Goal: Find specific page/section: Find specific page/section

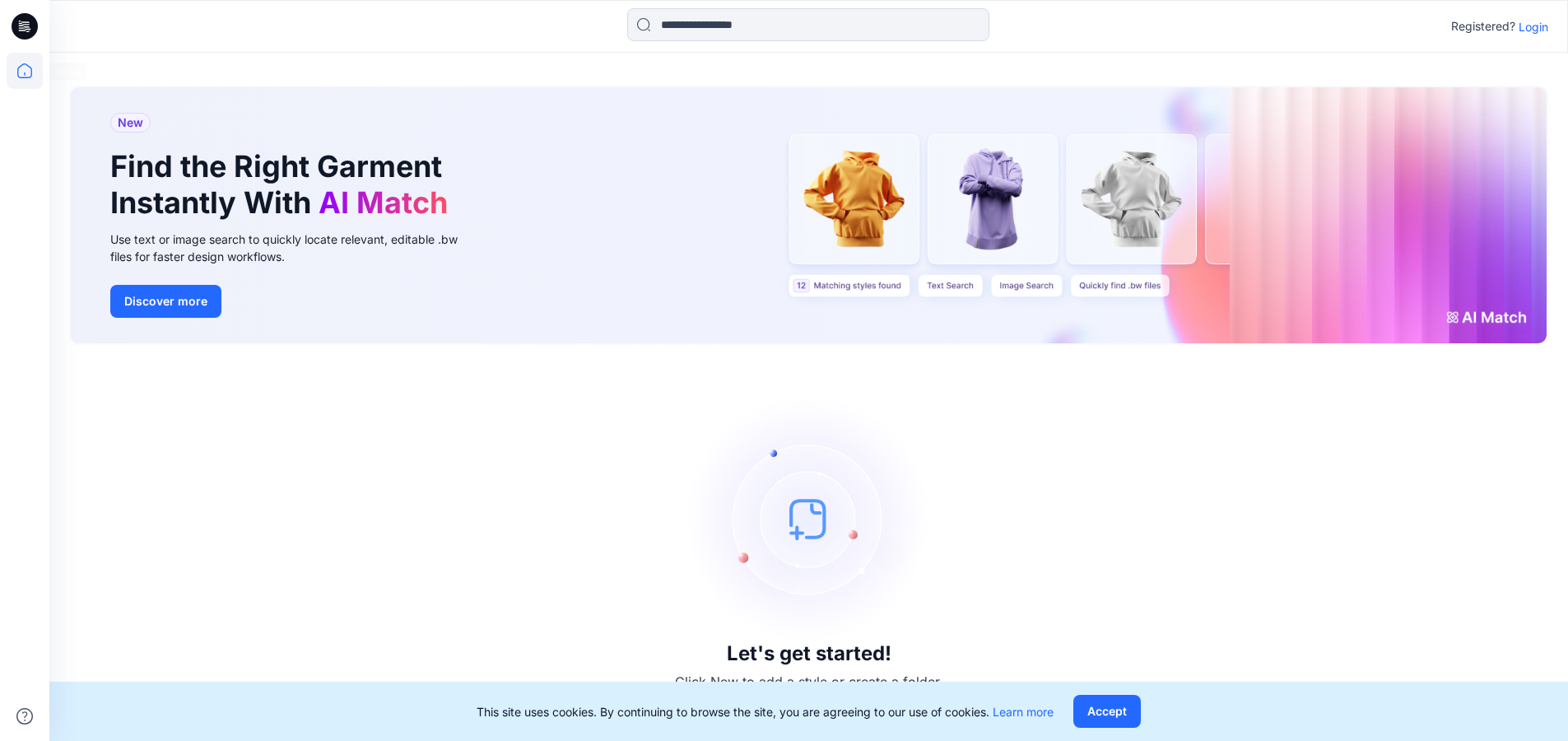
click at [17, 70] on icon at bounding box center [24, 71] width 37 height 37
click at [1536, 24] on p "Login" at bounding box center [1533, 26] width 30 height 17
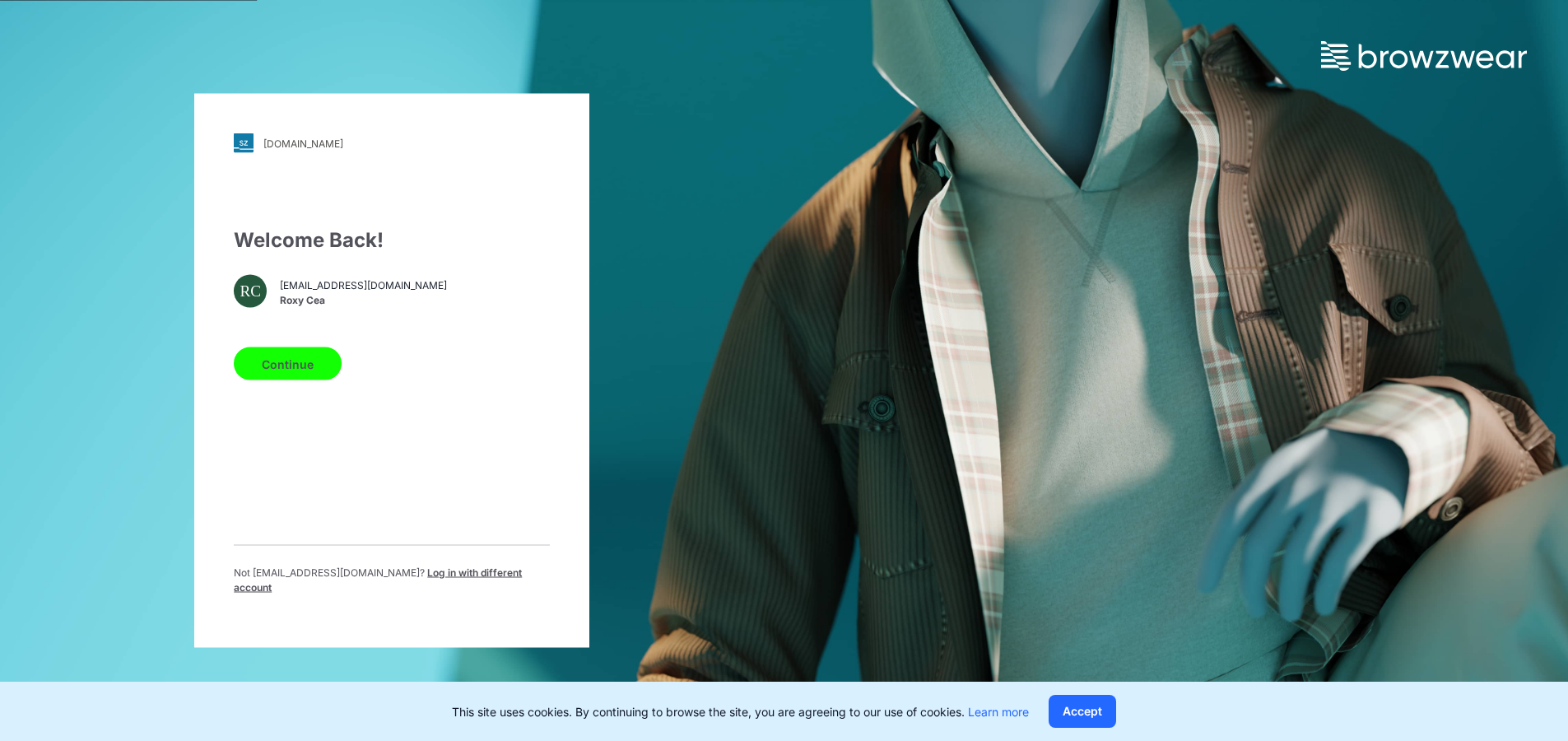
click at [318, 375] on button "Continue" at bounding box center [288, 363] width 108 height 33
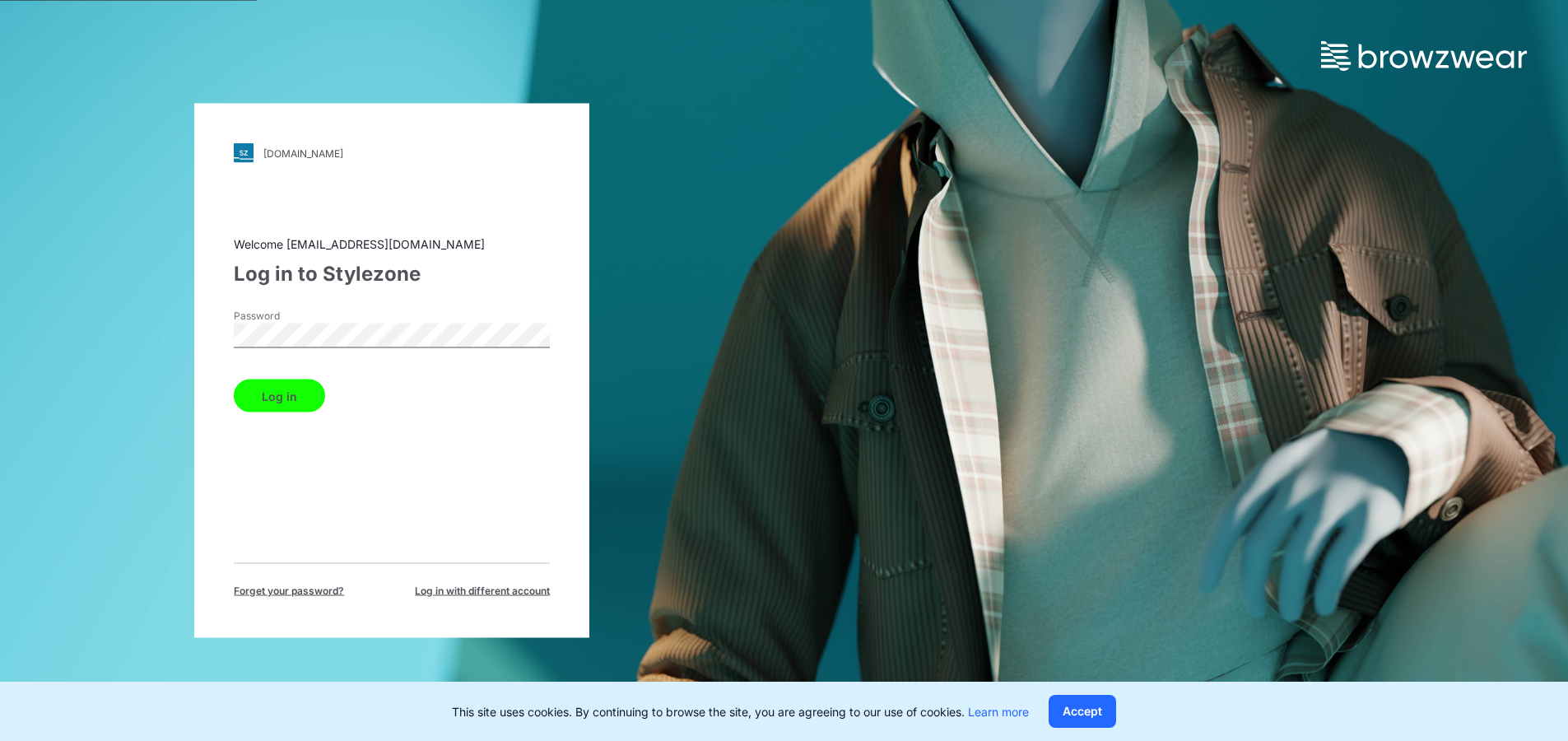
click at [288, 393] on button "Log in" at bounding box center [279, 396] width 91 height 33
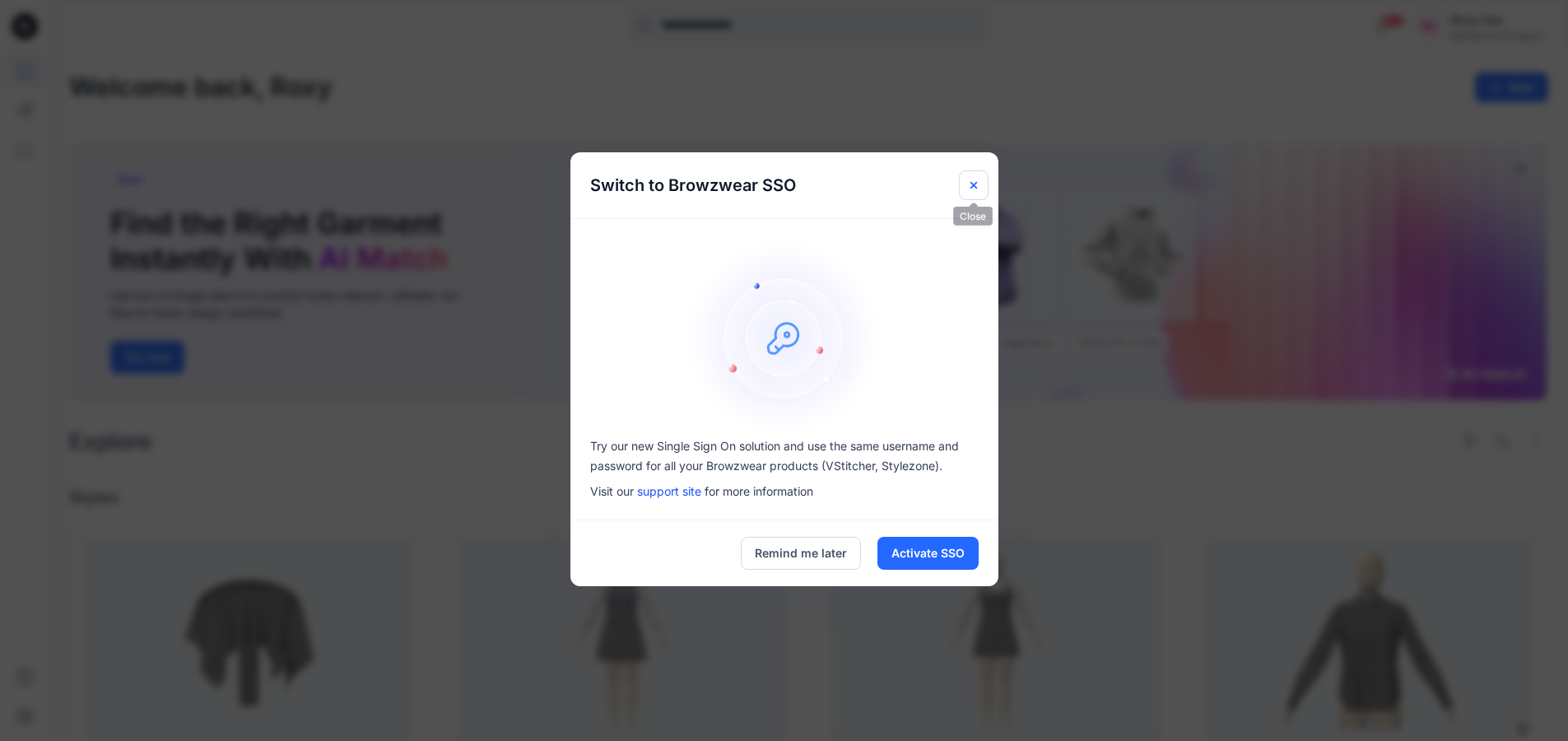
click at [976, 184] on icon "Close" at bounding box center [974, 185] width 13 height 13
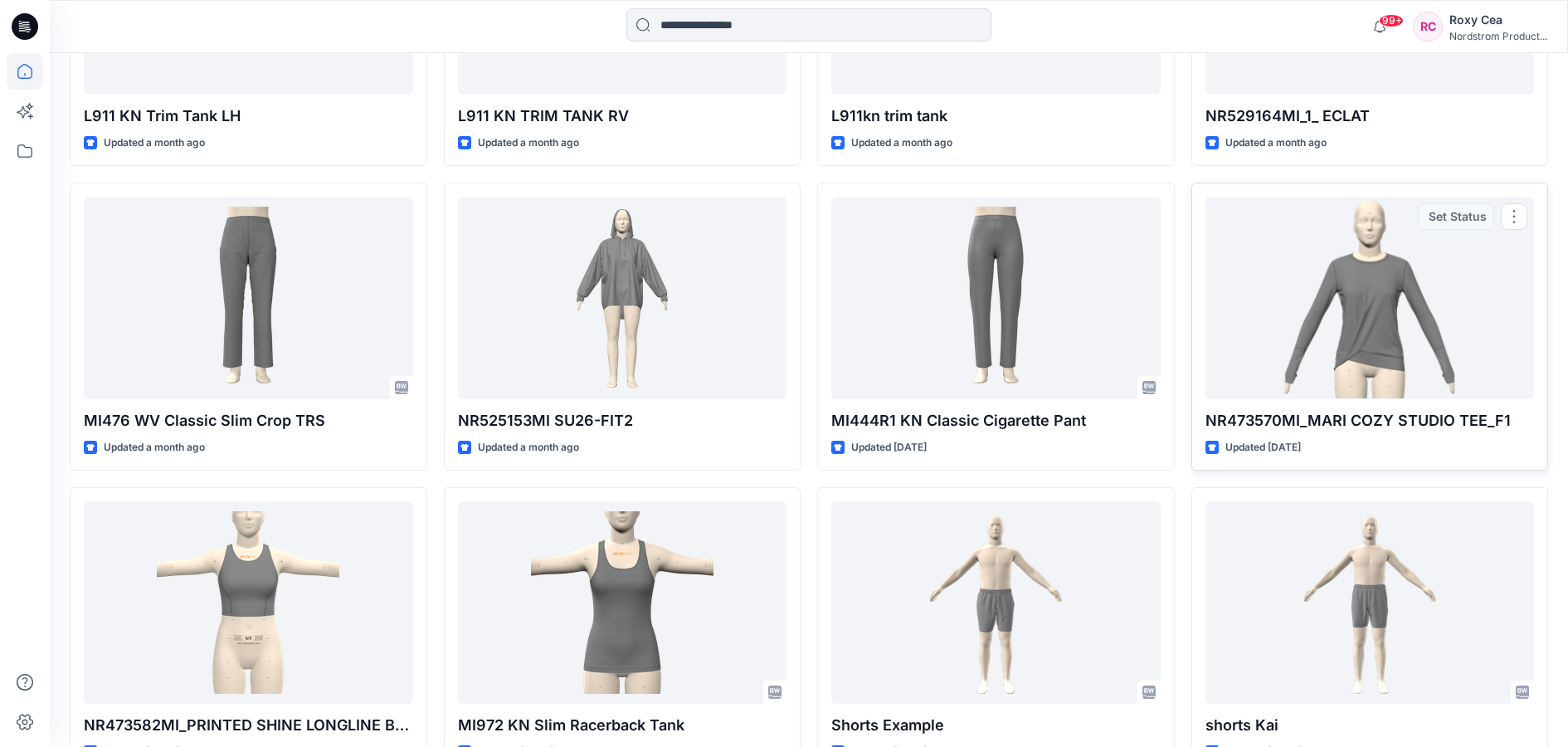
scroll to position [7054, 0]
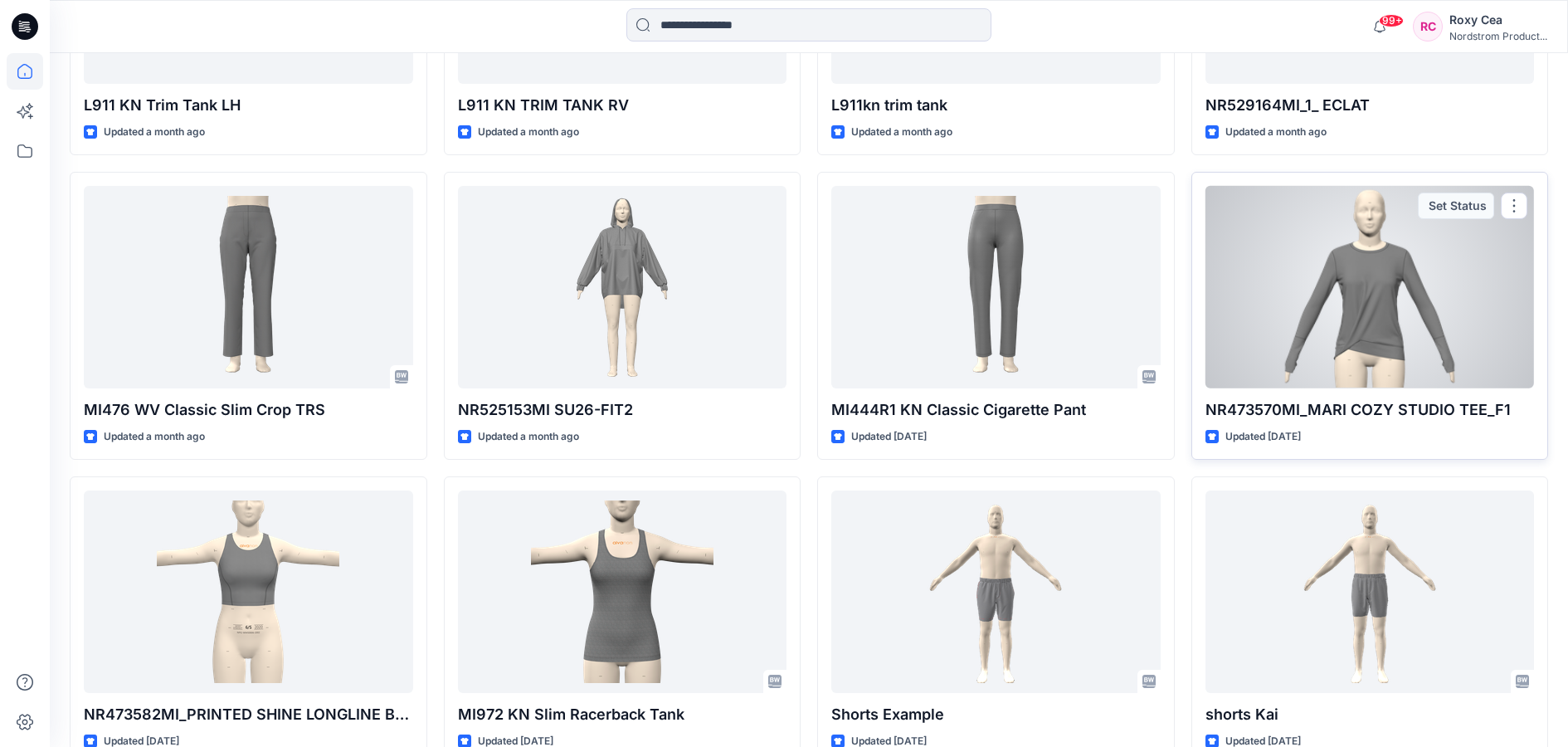
click at [1427, 407] on p "NR473570MI_MARI COZY STUDIO TEE_F1" at bounding box center [1370, 410] width 330 height 24
click at [1428, 420] on p "NR473570MI_MARI COZY STUDIO TEE_F1" at bounding box center [1370, 410] width 330 height 24
click at [1324, 413] on p "NR473570MI_MARI COZY STUDIO TEE_F1" at bounding box center [1370, 410] width 330 height 24
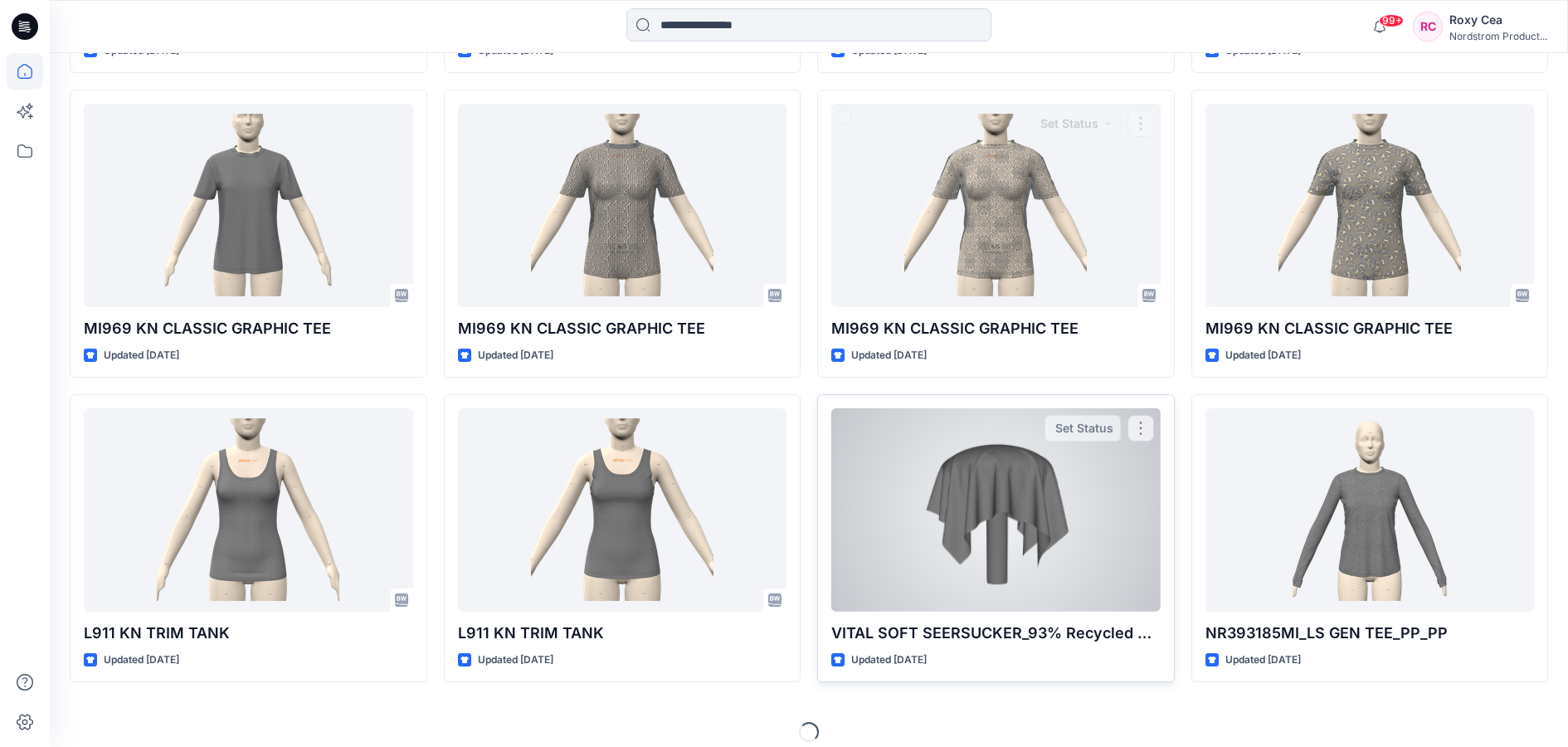
scroll to position [8977, 0]
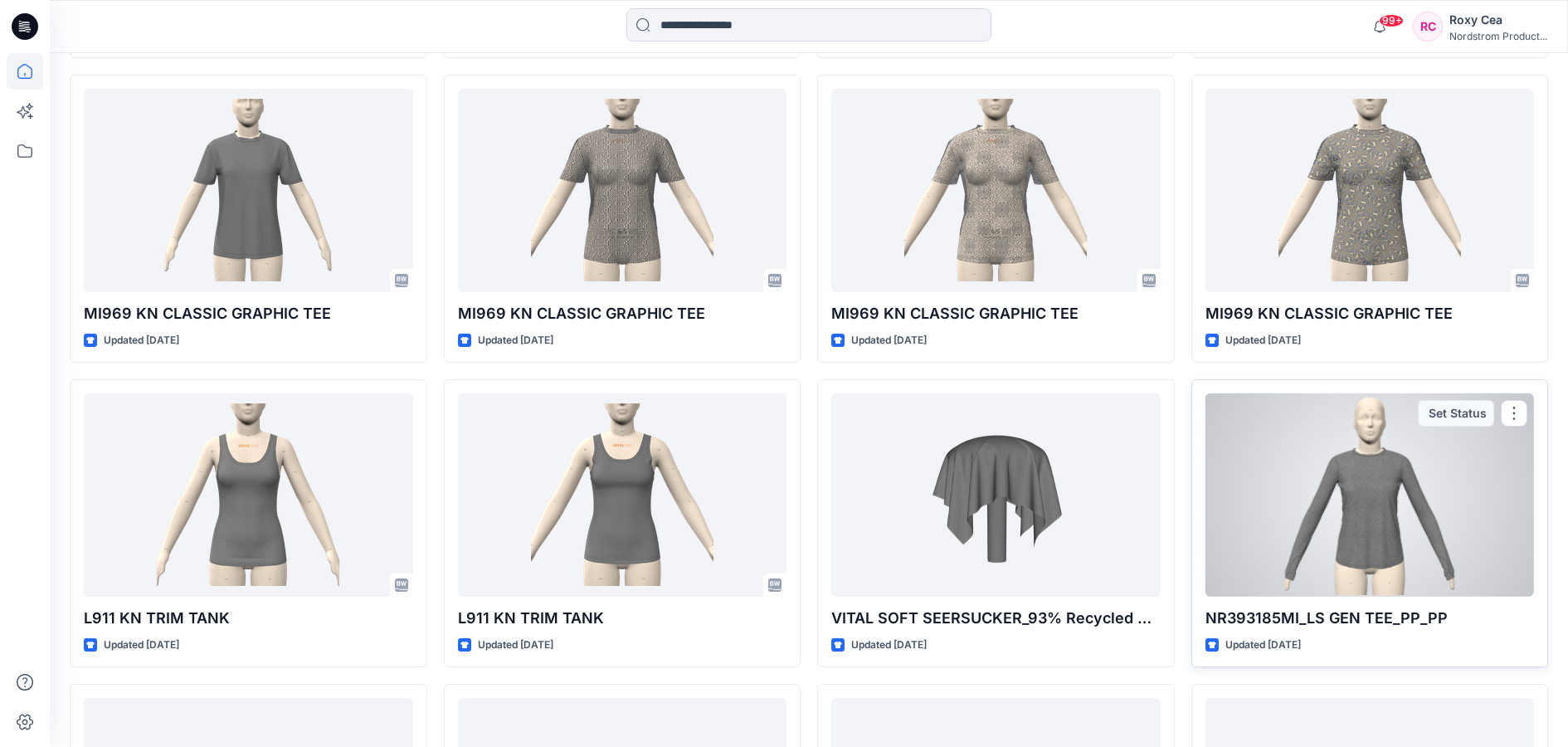
click at [1357, 626] on p "NR393185MI_LS GEN TEE_PP_PP" at bounding box center [1370, 618] width 330 height 24
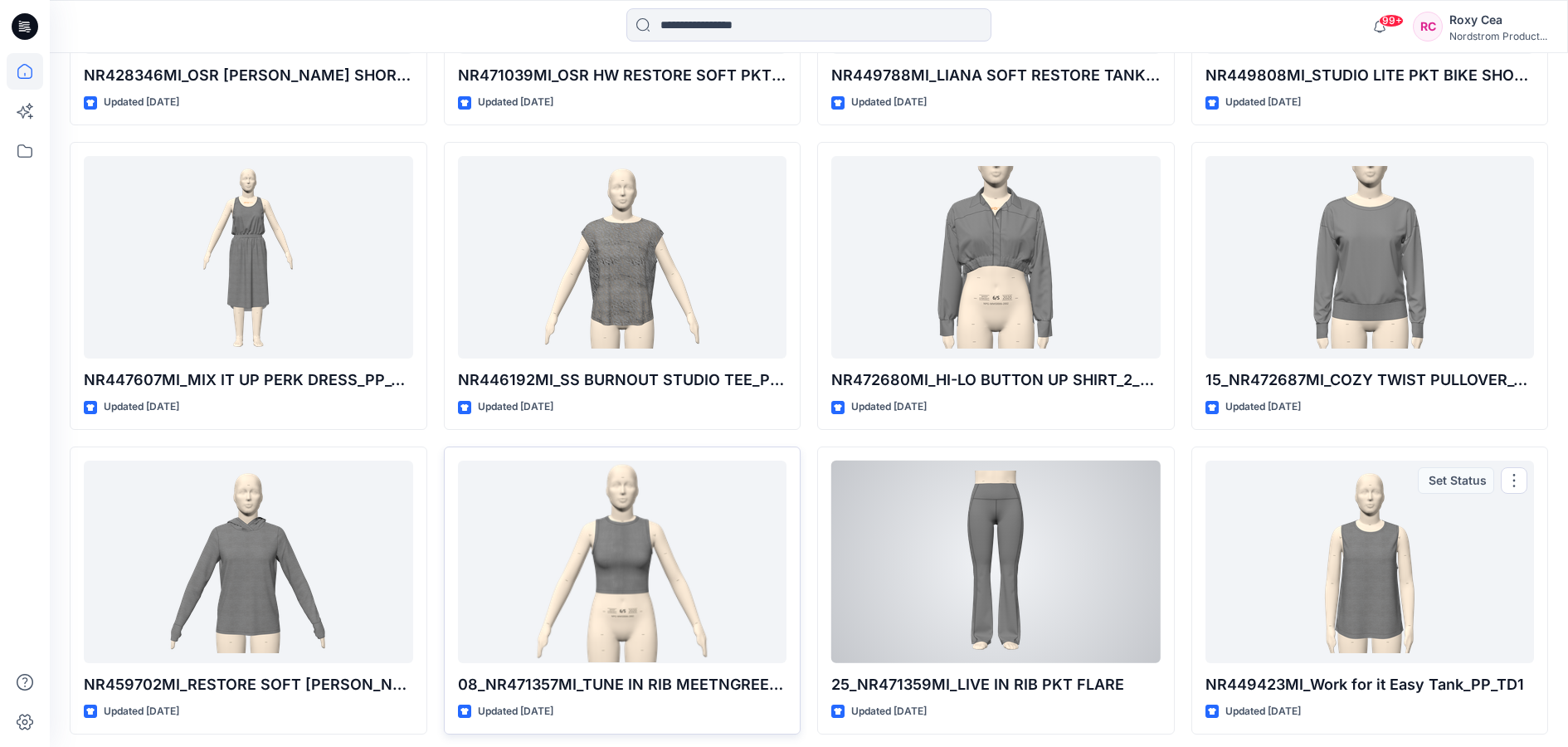
scroll to position [10805, 0]
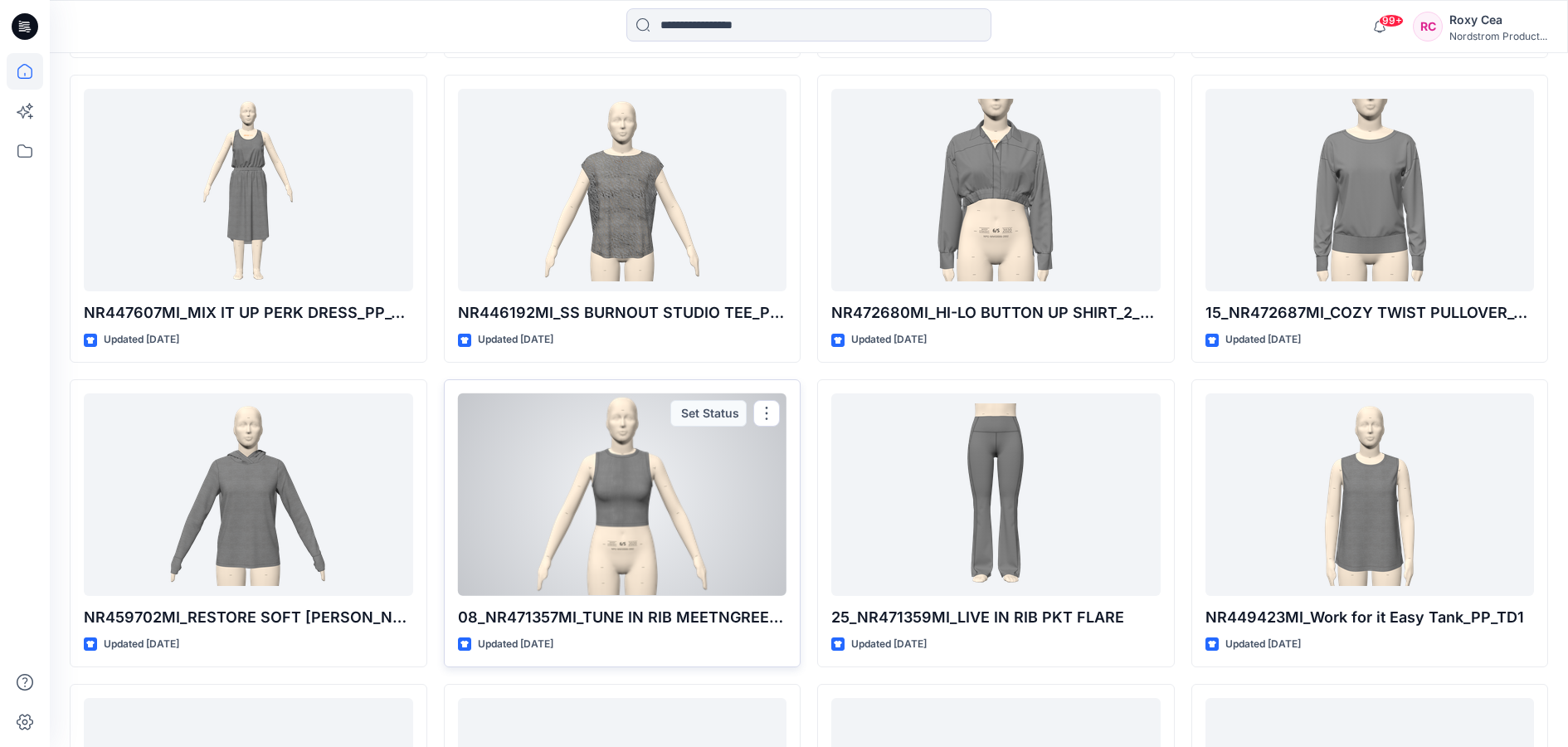
click at [675, 537] on div at bounding box center [622, 495] width 330 height 203
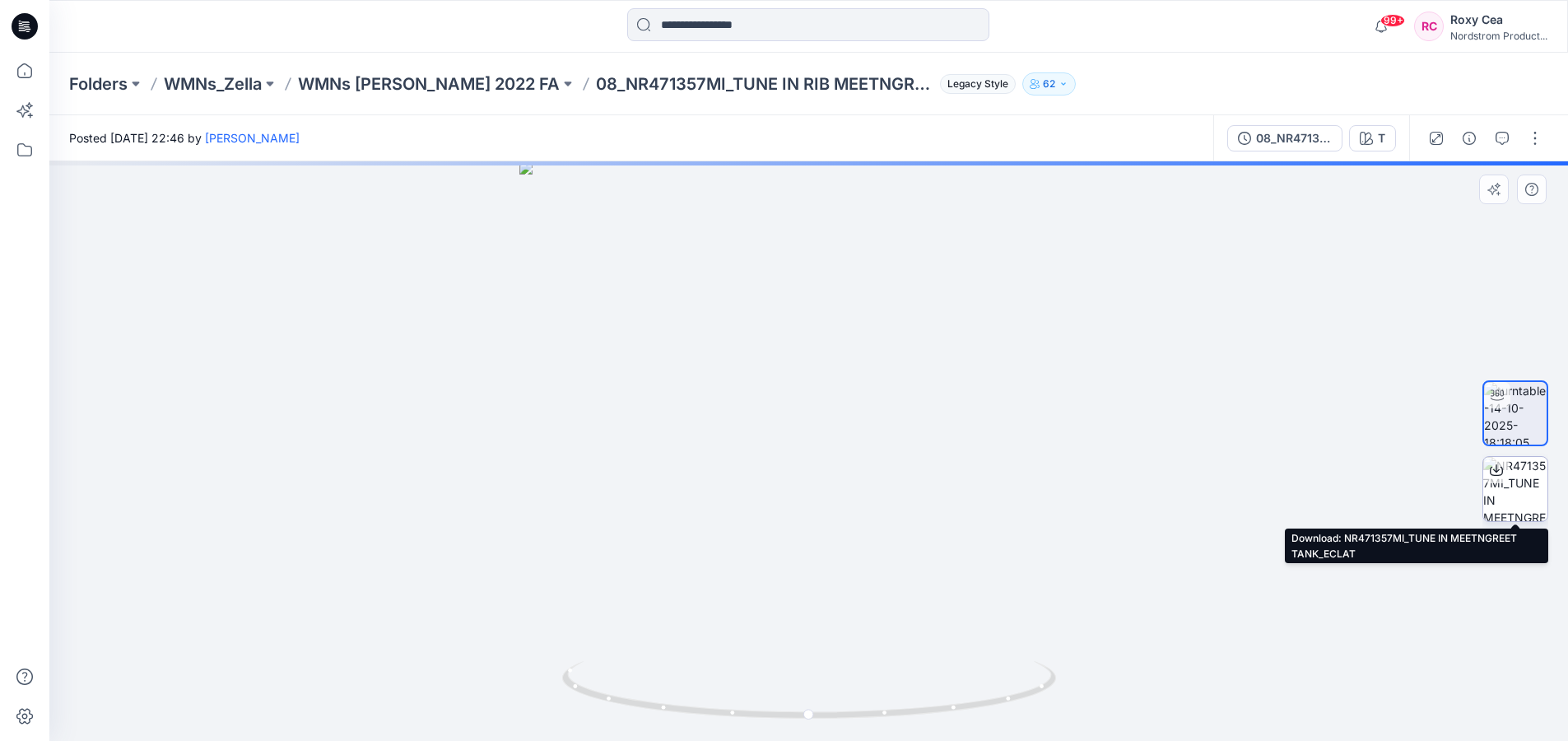
click at [1517, 494] on img at bounding box center [1515, 489] width 64 height 64
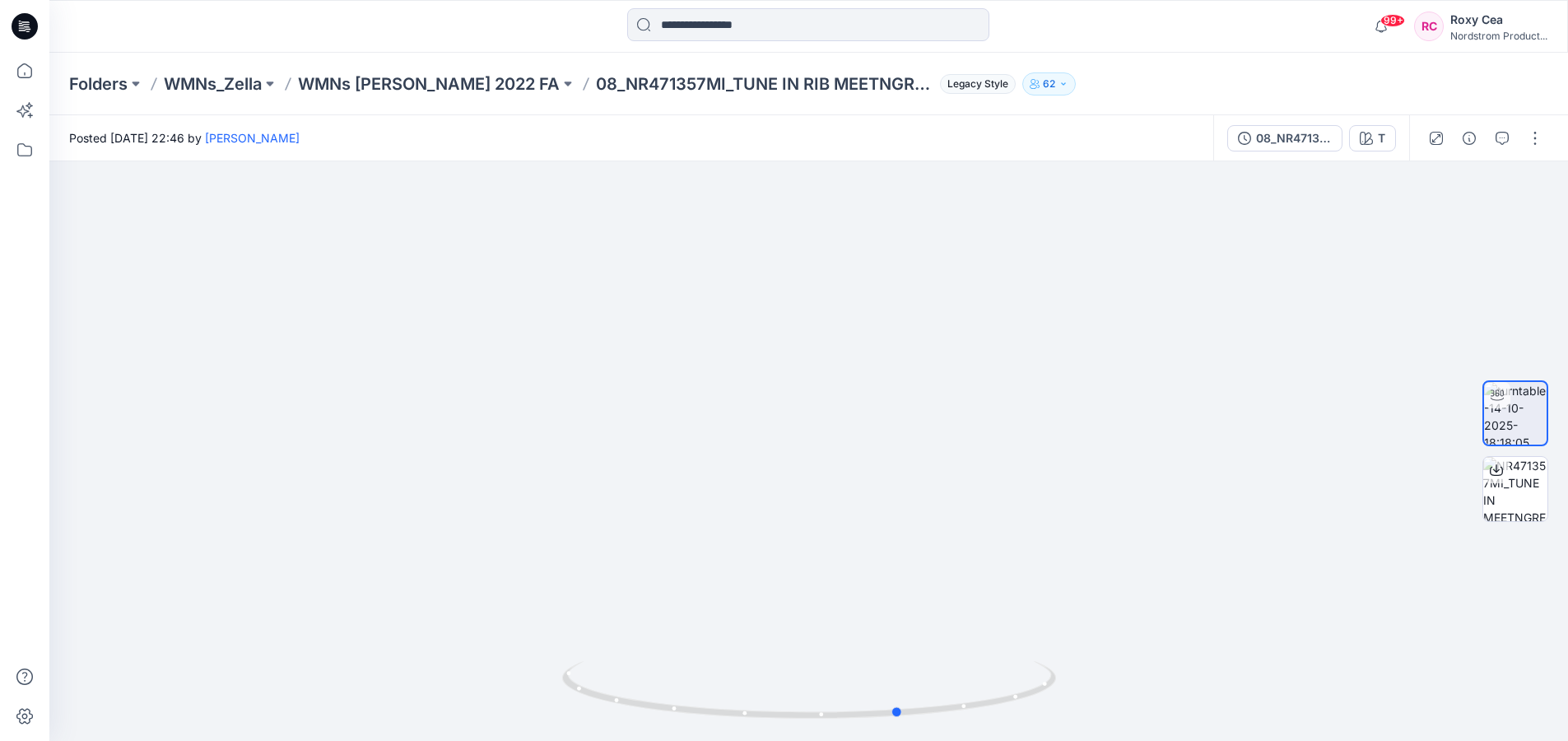
drag, startPoint x: 967, startPoint y: 704, endPoint x: 1571, endPoint y: 650, distance: 606.4
click at [1567, 650] on html "99+ Notifications Eclat 3d Group shared NR526220MI_3_ECLAT in ECLAT_ZELLA WMNS_…" at bounding box center [784, 370] width 1568 height 741
drag, startPoint x: 949, startPoint y: 443, endPoint x: 1177, endPoint y: 434, distance: 228.2
click at [1174, 434] on img at bounding box center [808, 345] width 998 height 790
drag, startPoint x: 923, startPoint y: 704, endPoint x: 822, endPoint y: 729, distance: 104.0
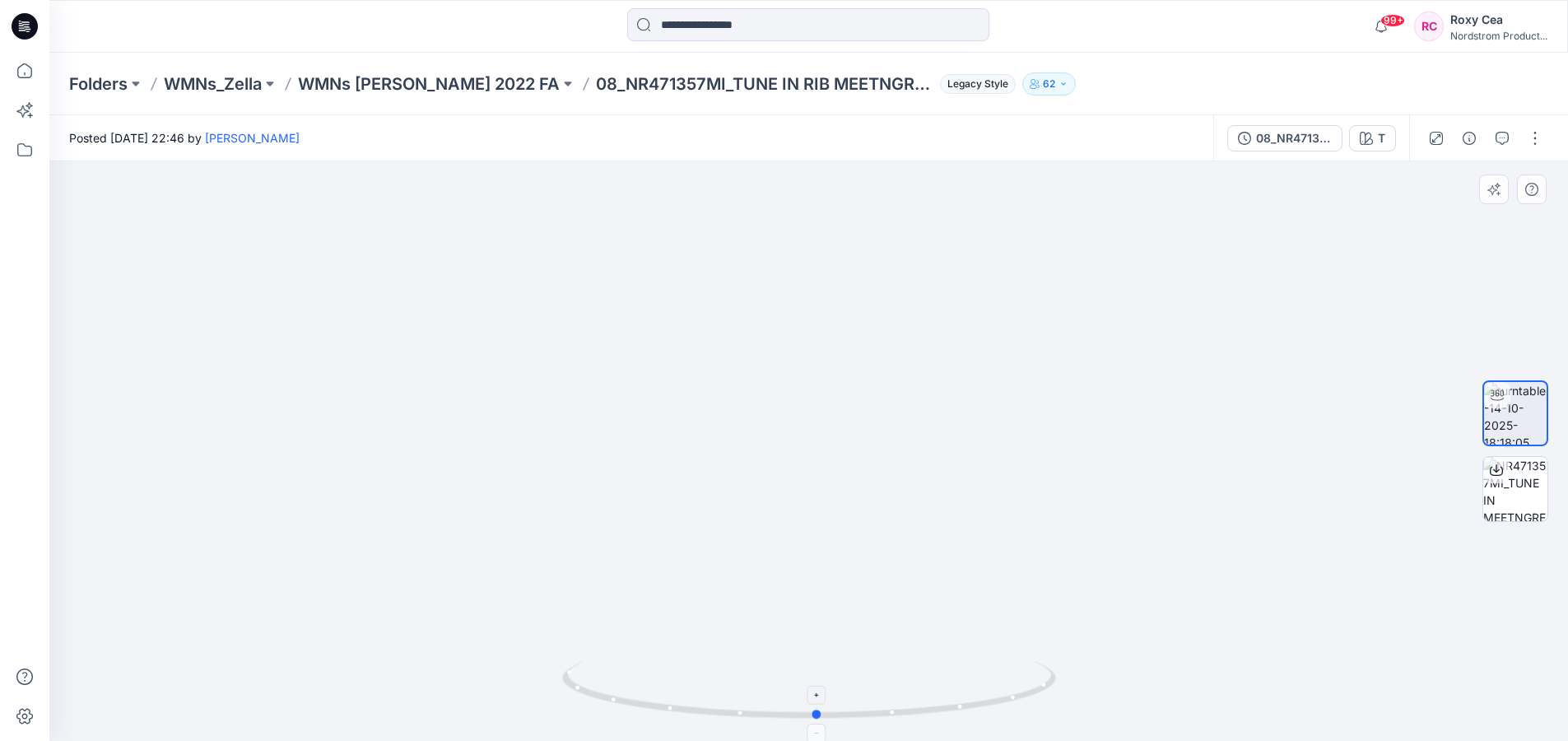
click at [822, 723] on icon at bounding box center [811, 692] width 498 height 62
click at [1503, 522] on div at bounding box center [1515, 451] width 66 height 412
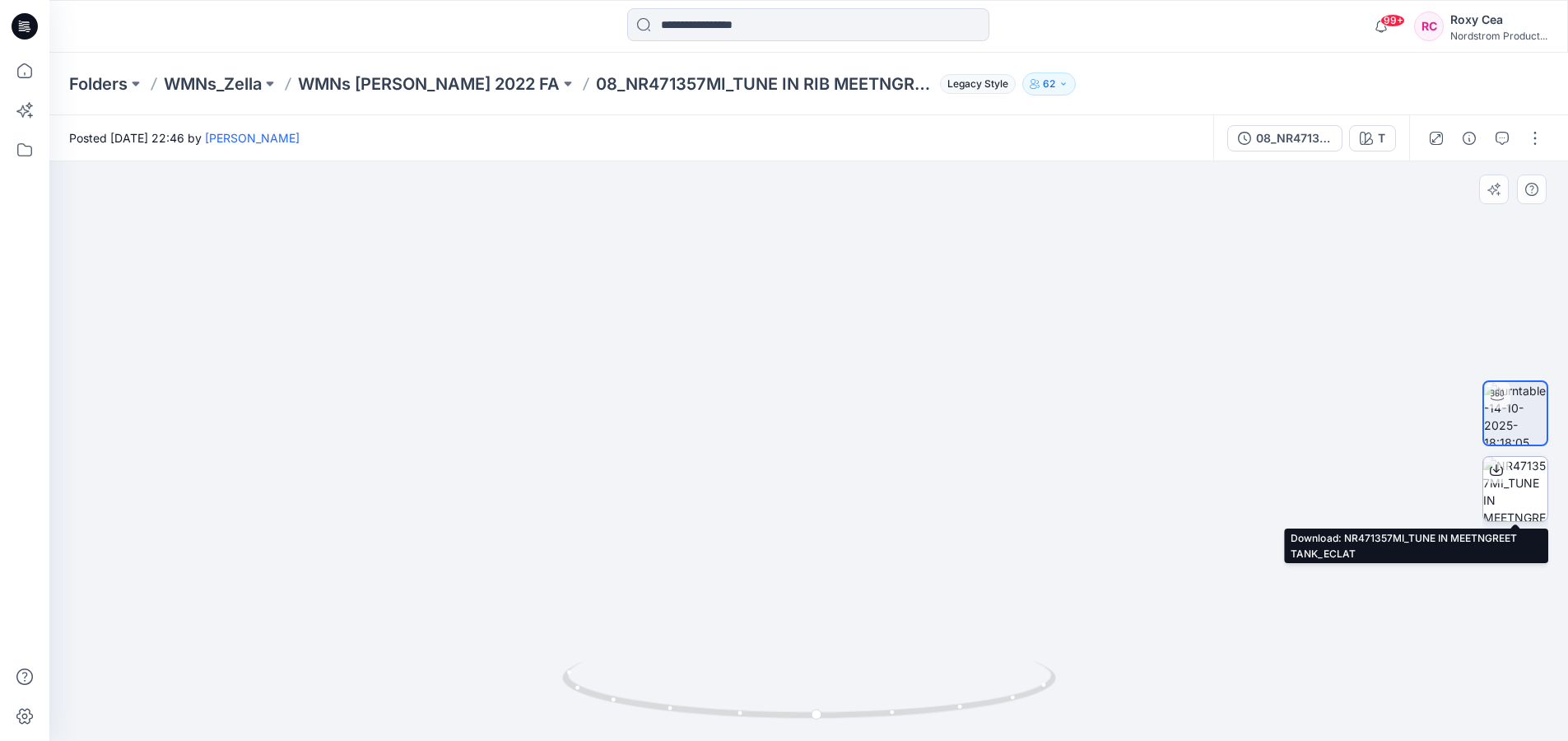
click at [1532, 498] on img at bounding box center [1515, 489] width 64 height 64
